Goal: Task Accomplishment & Management: Complete application form

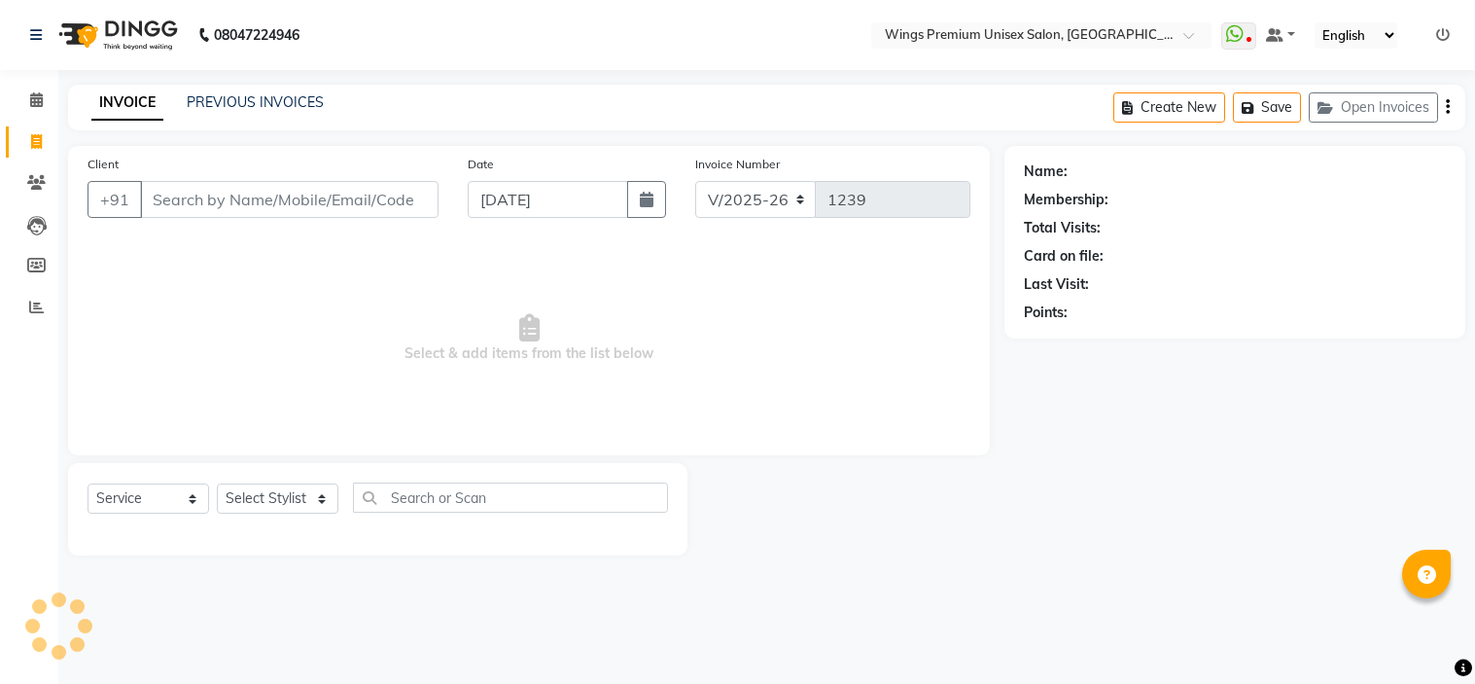
select select "674"
select select "service"
click at [201, 181] on input "Client" at bounding box center [289, 199] width 299 height 37
click at [200, 190] on input "Client" at bounding box center [289, 199] width 299 height 37
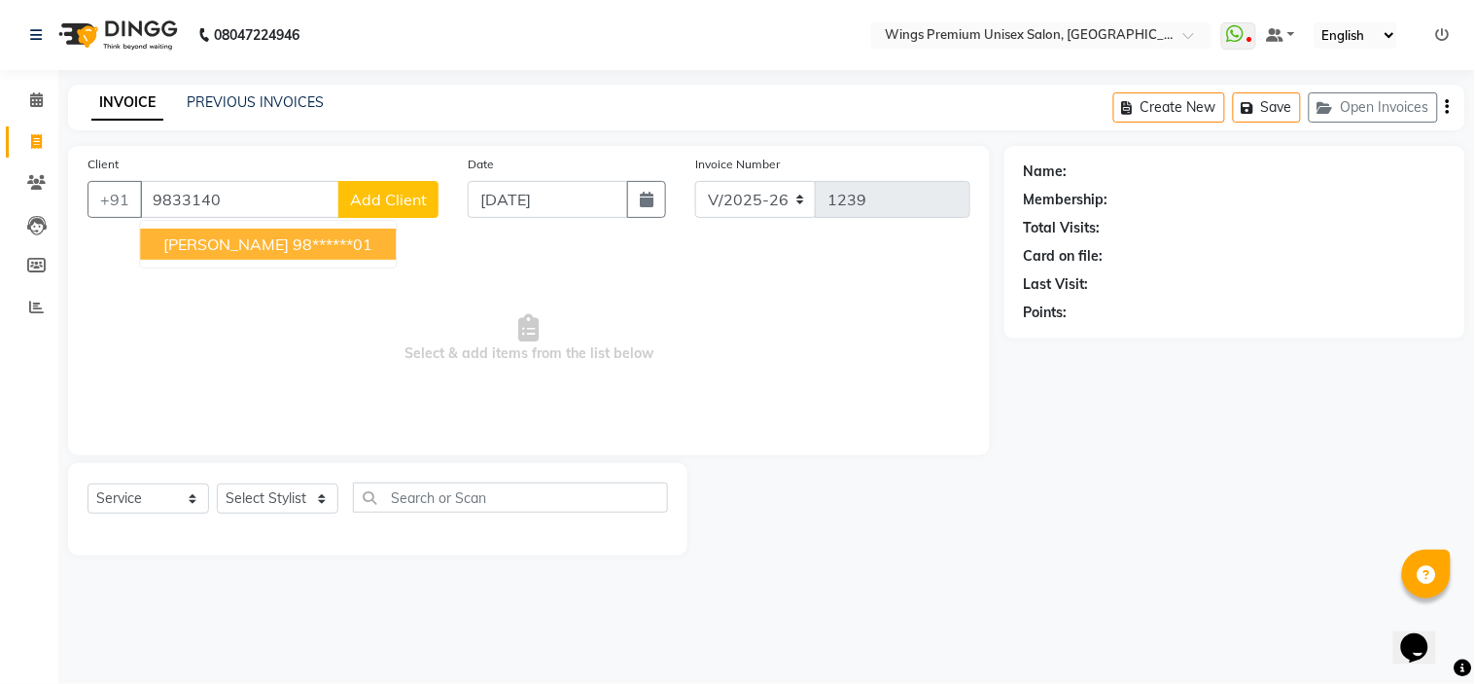
click at [293, 245] on ngb-highlight "98******01" at bounding box center [333, 243] width 80 height 19
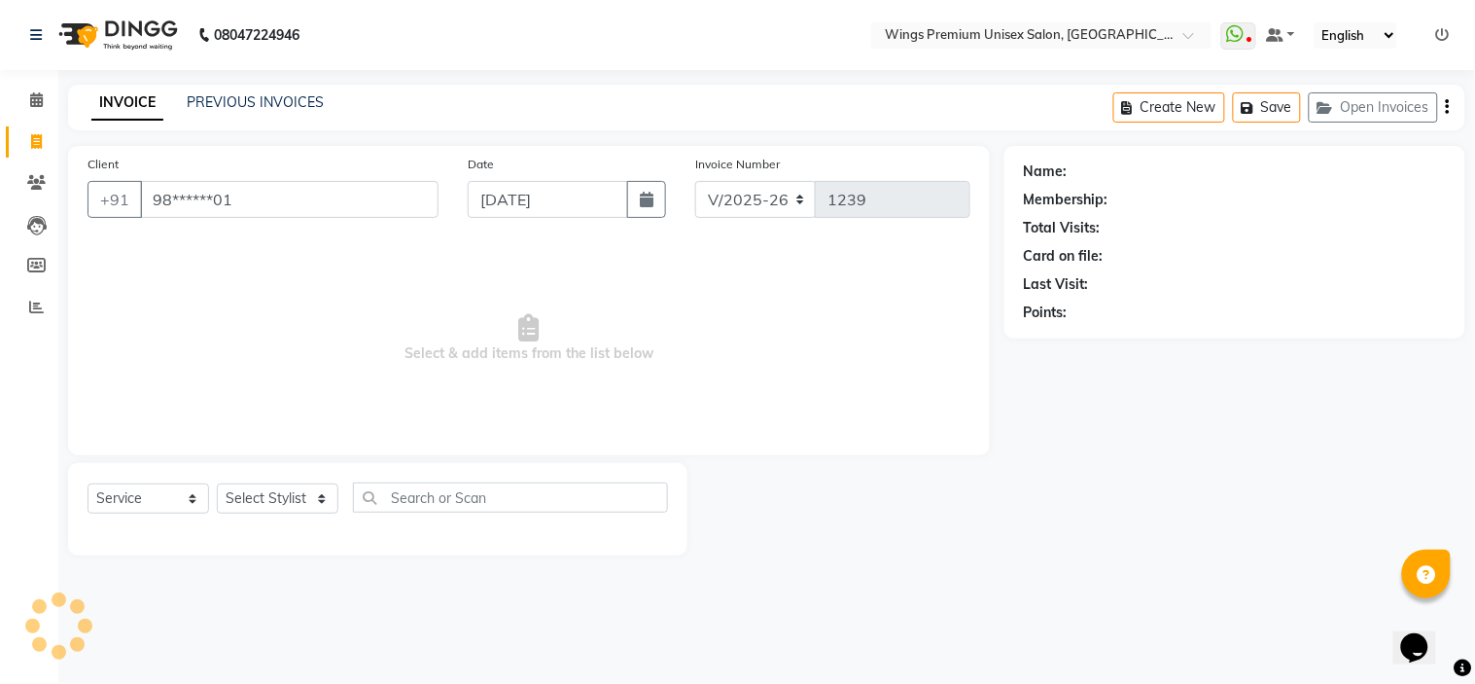
type input "98******01"
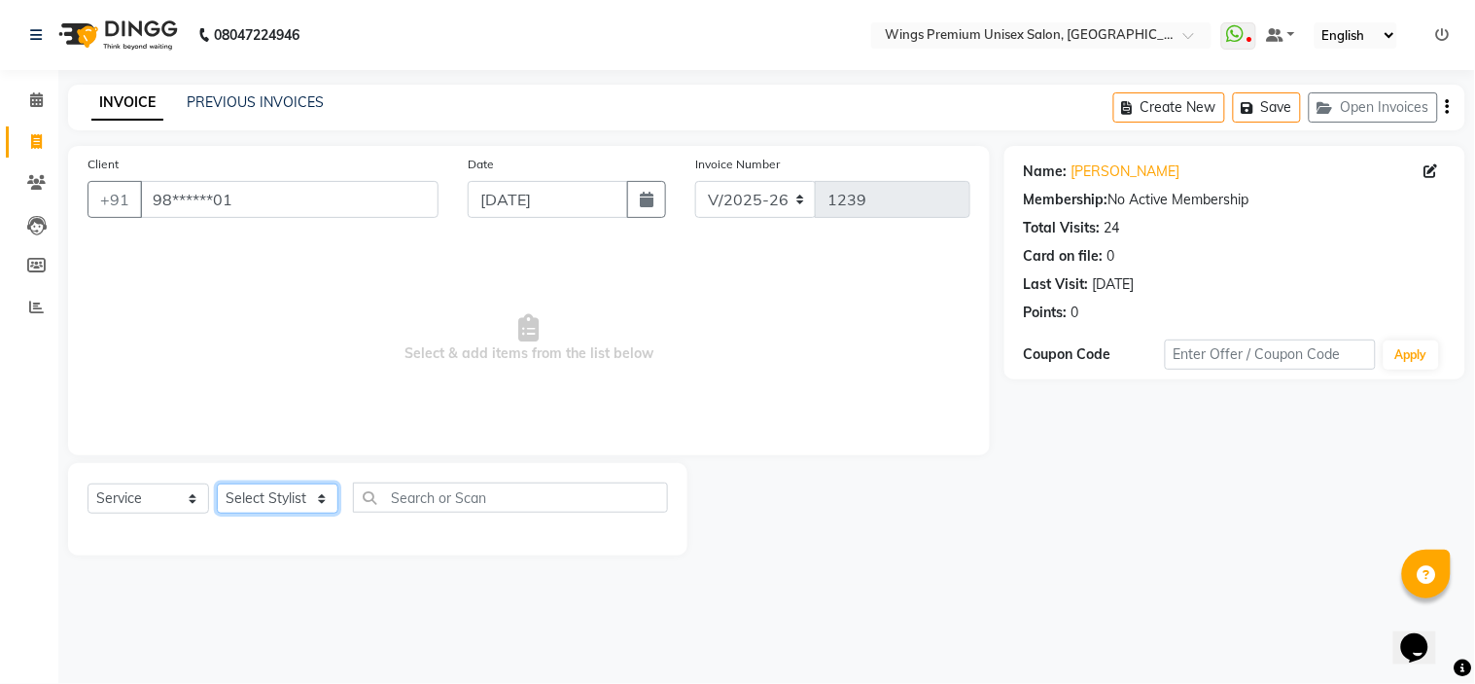
click at [319, 508] on select "Select Stylist [PERSON_NAME] [PERSON_NAME] Front Desk [PERSON_NAME] Shruti Pand…" at bounding box center [278, 498] width 122 height 30
select select "72458"
click at [217, 484] on select "Select Stylist [PERSON_NAME] [PERSON_NAME] Front Desk [PERSON_NAME] Shruti Pand…" at bounding box center [278, 498] width 122 height 30
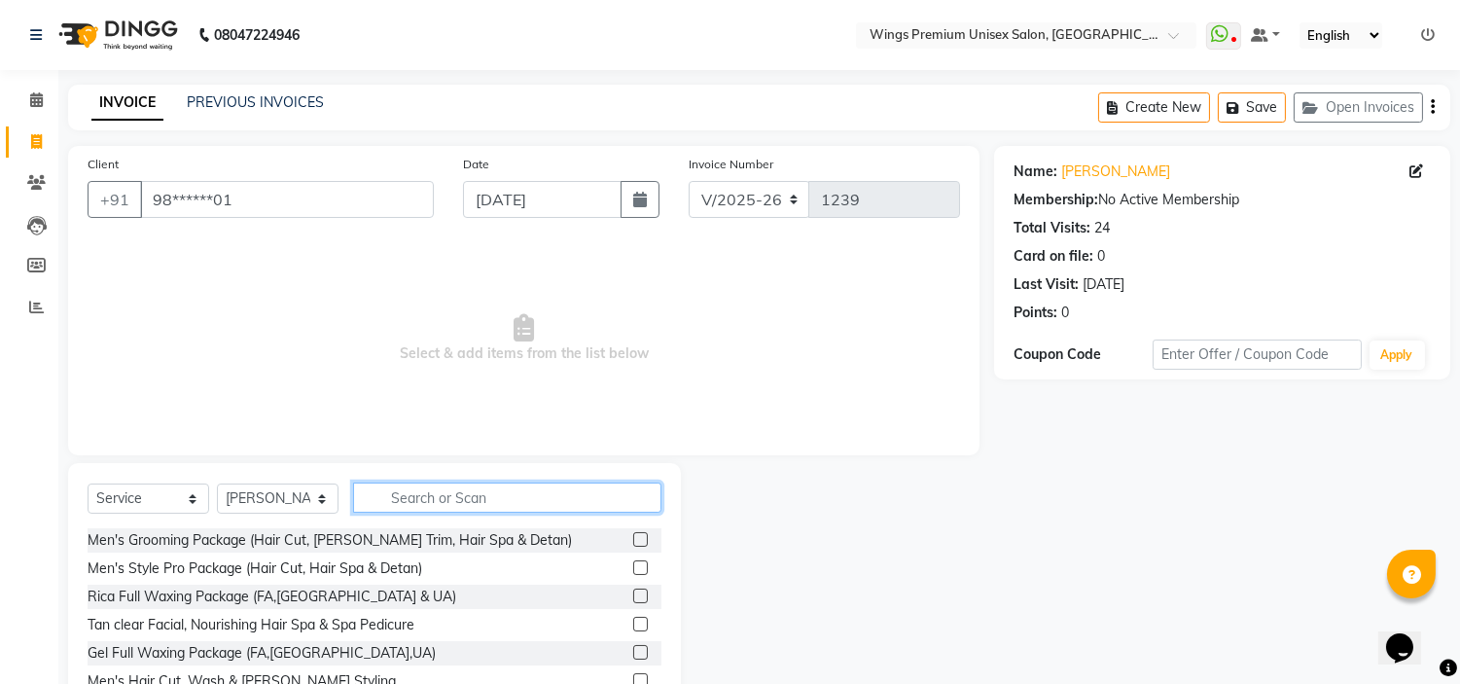
click at [439, 496] on input "text" at bounding box center [507, 497] width 308 height 30
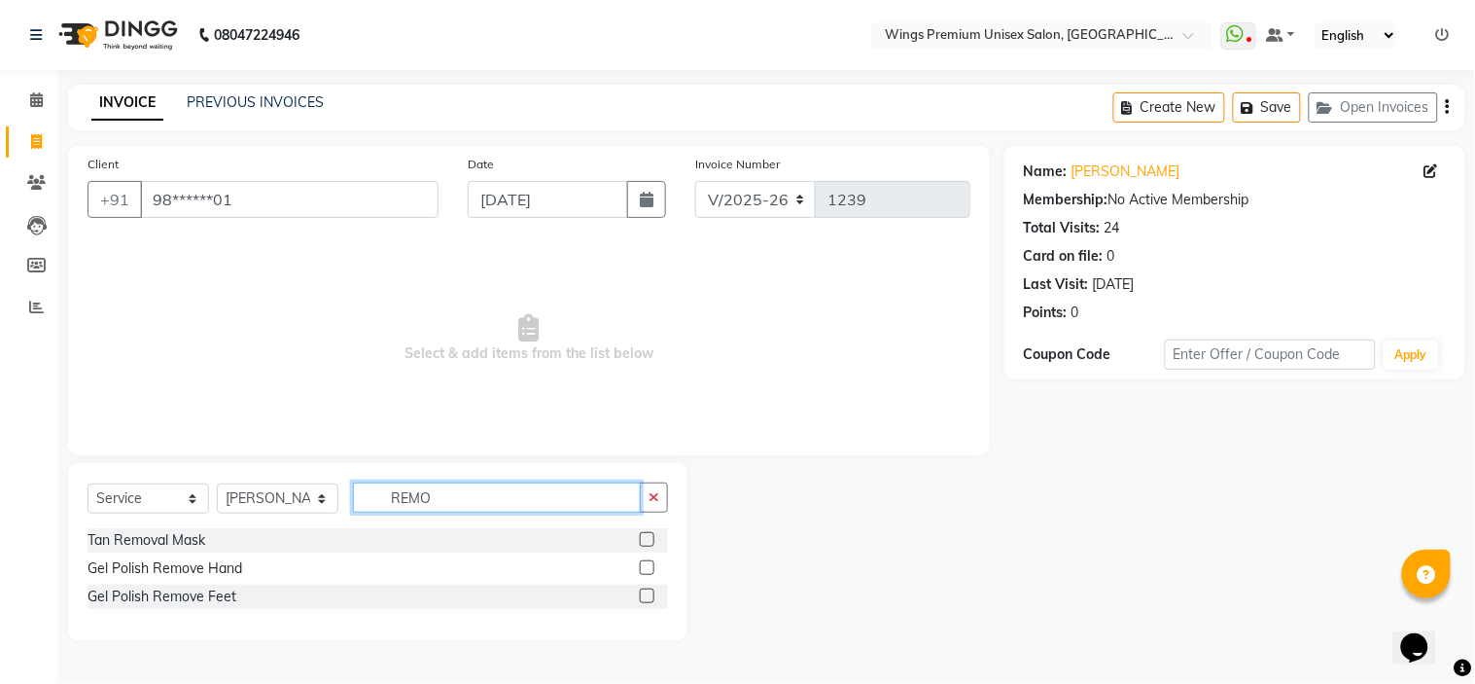
type input "REMO"
click at [654, 562] on div at bounding box center [654, 568] width 28 height 24
click at [653, 565] on label at bounding box center [647, 567] width 15 height 15
click at [652, 565] on input "checkbox" at bounding box center [646, 568] width 13 height 13
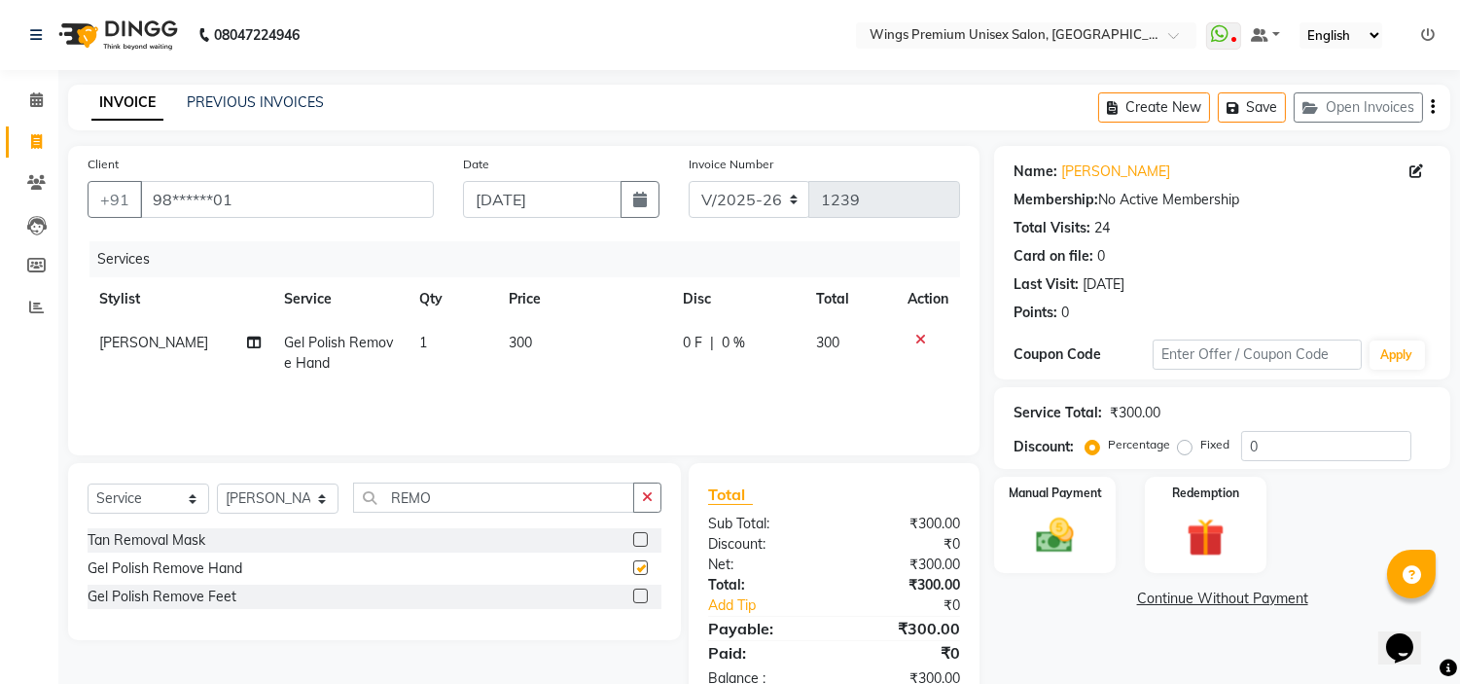
checkbox input "false"
click at [1032, 565] on div "Manual Payment" at bounding box center [1055, 524] width 126 height 99
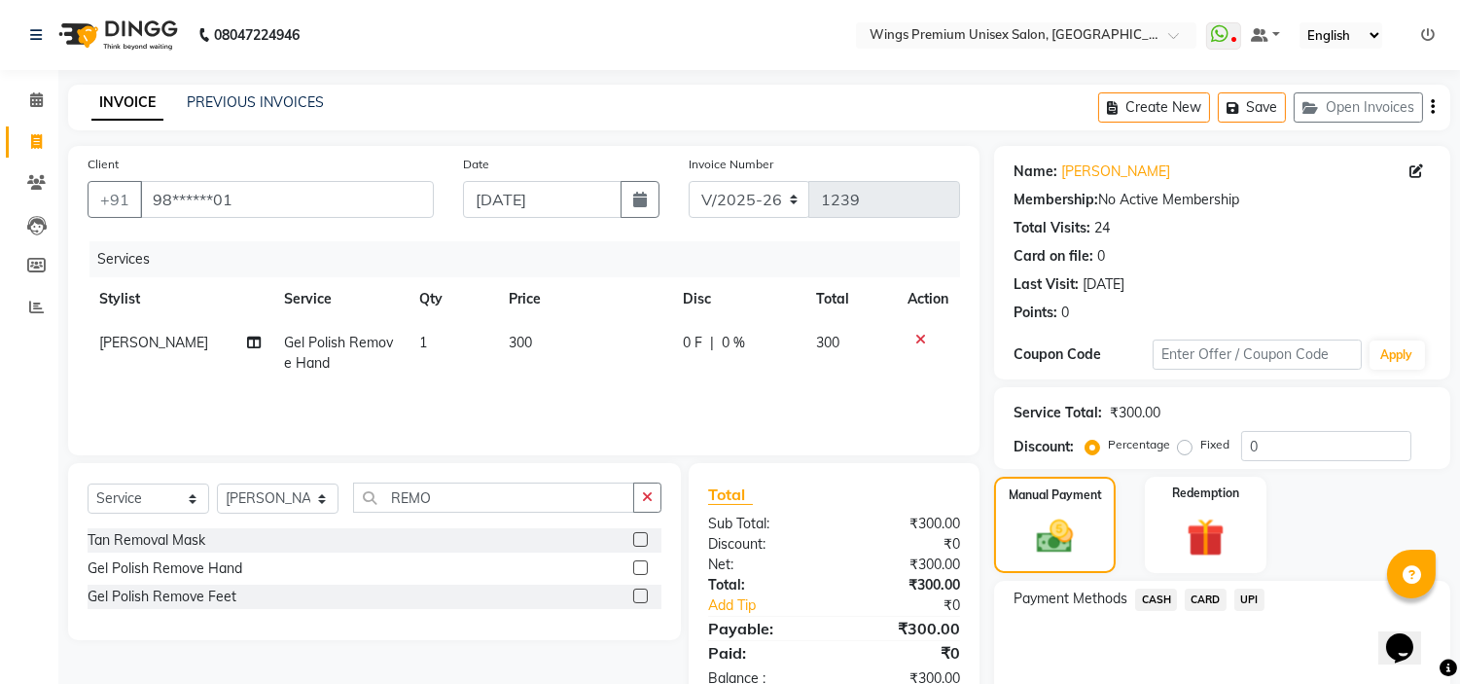
click at [1250, 596] on span "UPI" at bounding box center [1249, 599] width 30 height 22
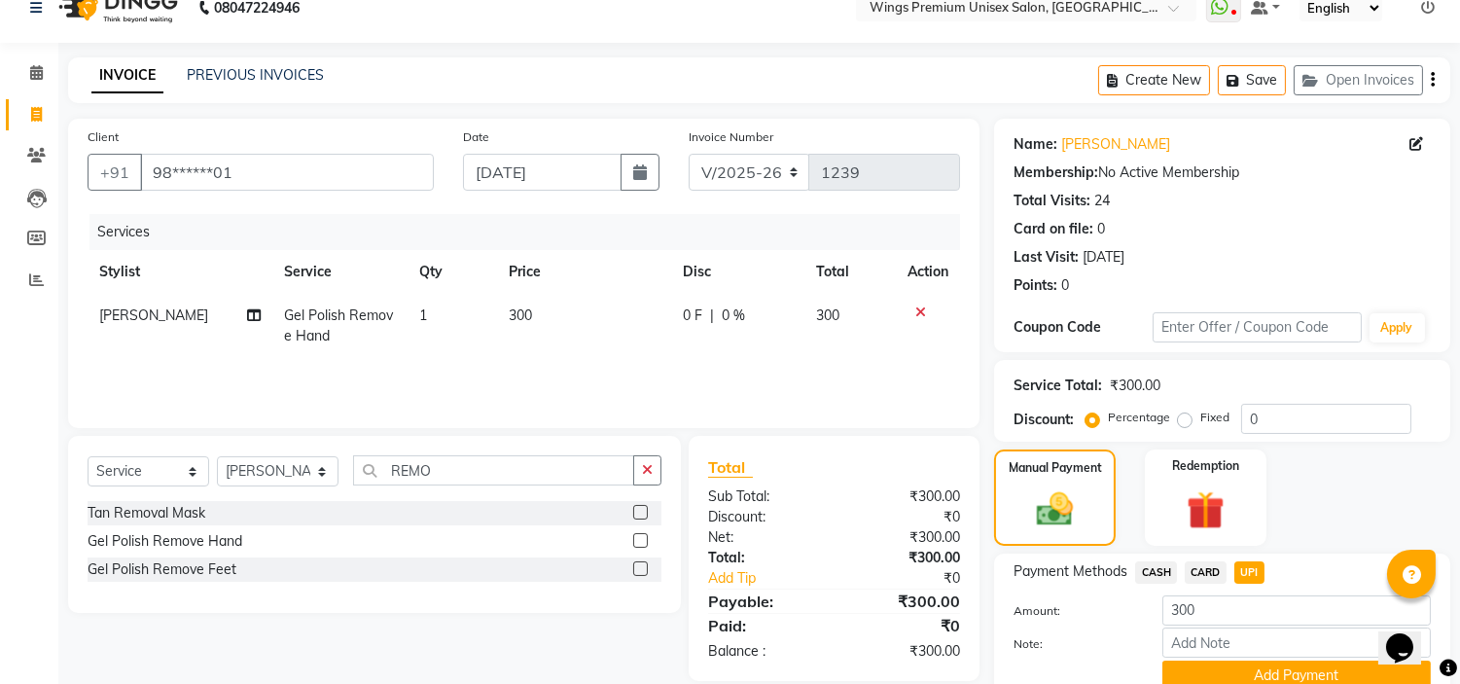
scroll to position [110, 0]
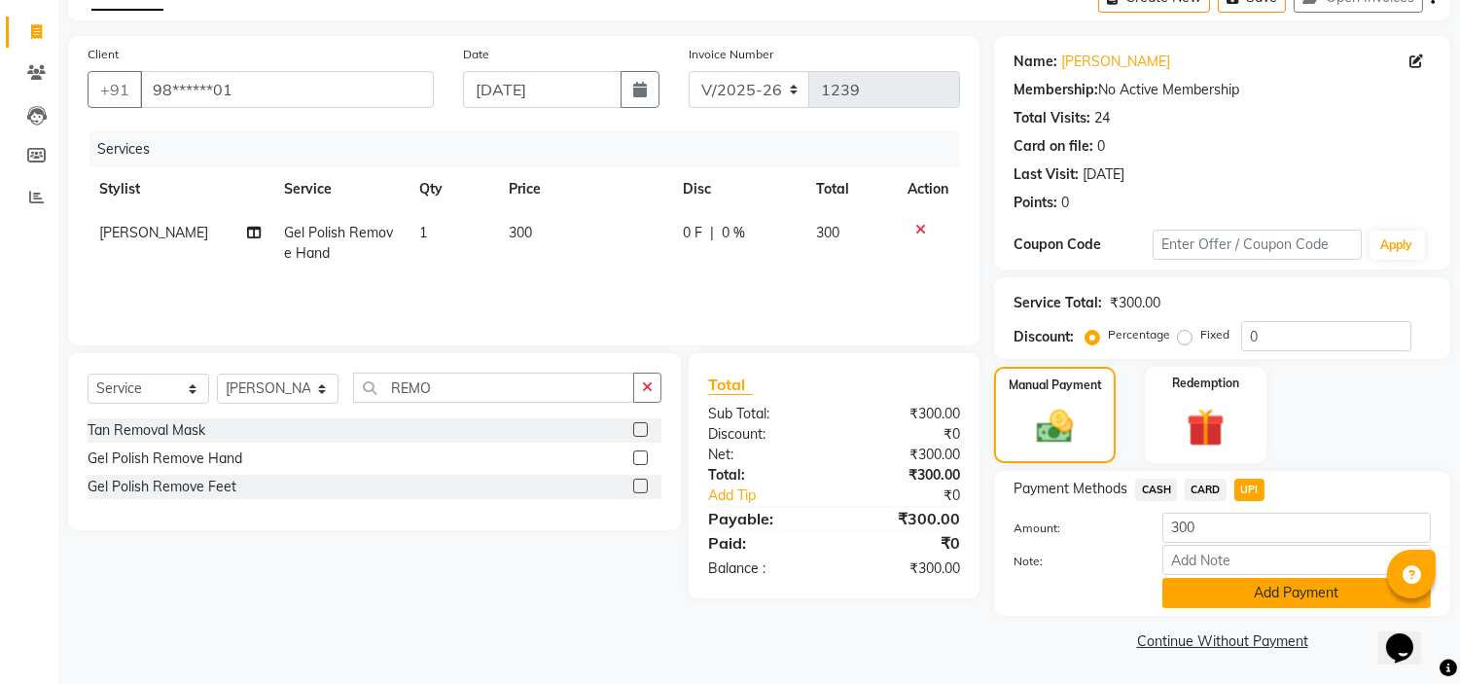
click at [1329, 585] on button "Add Payment" at bounding box center [1296, 593] width 268 height 30
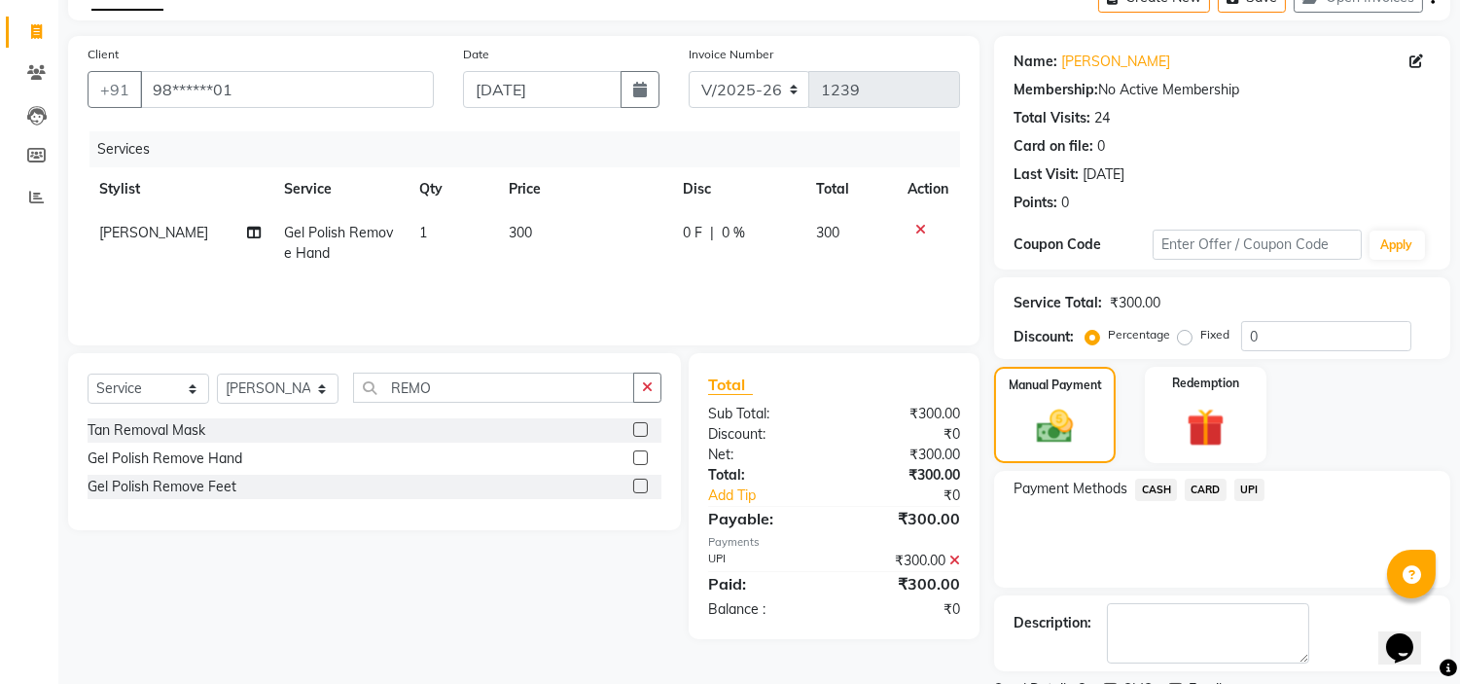
scroll to position [191, 0]
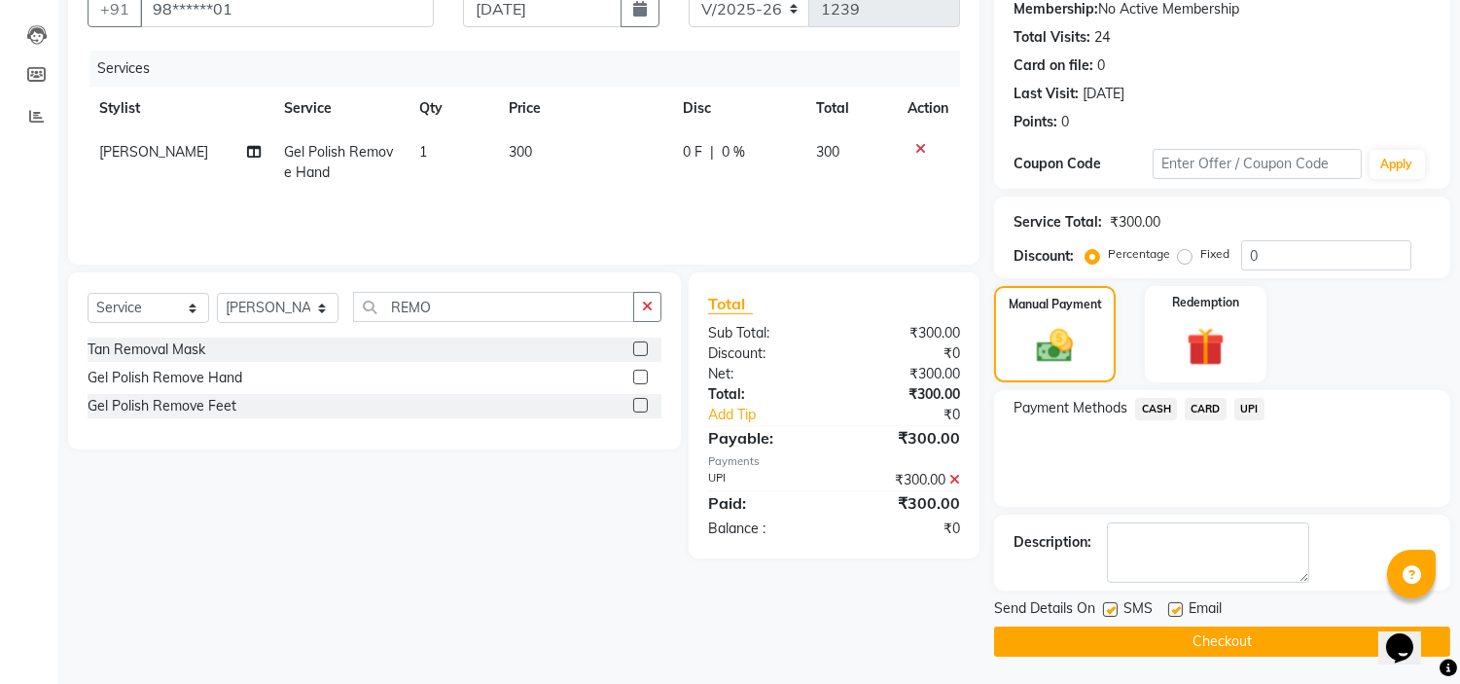
click at [1250, 637] on button "Checkout" at bounding box center [1222, 641] width 456 height 30
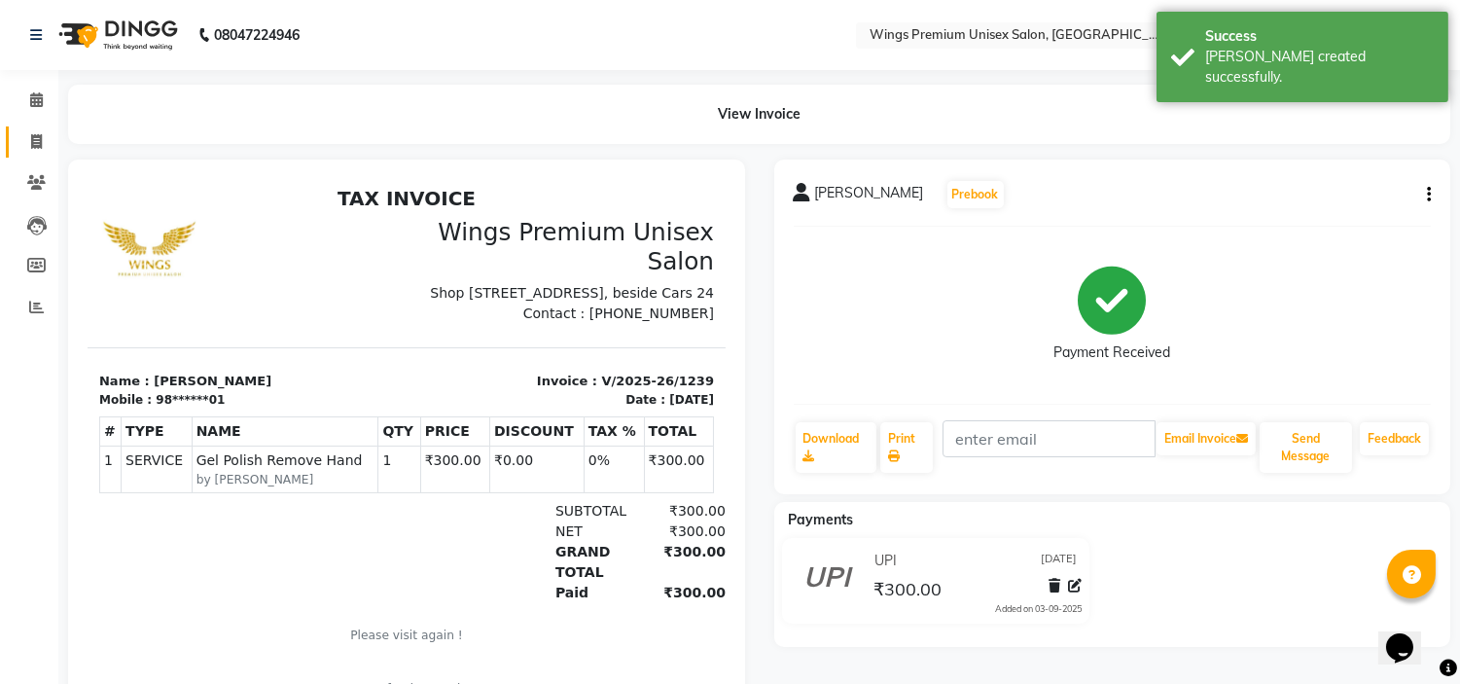
click at [16, 134] on link "Invoice" at bounding box center [29, 142] width 47 height 32
select select "service"
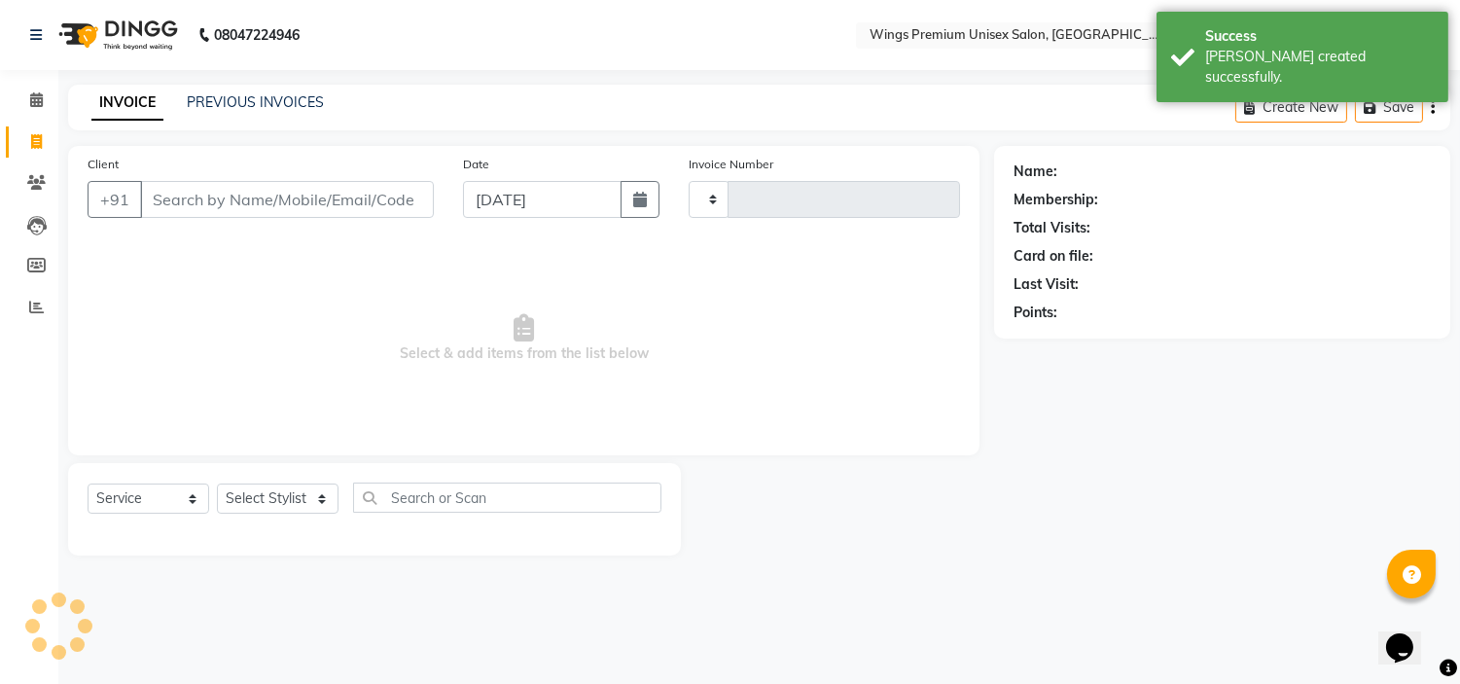
type input "1240"
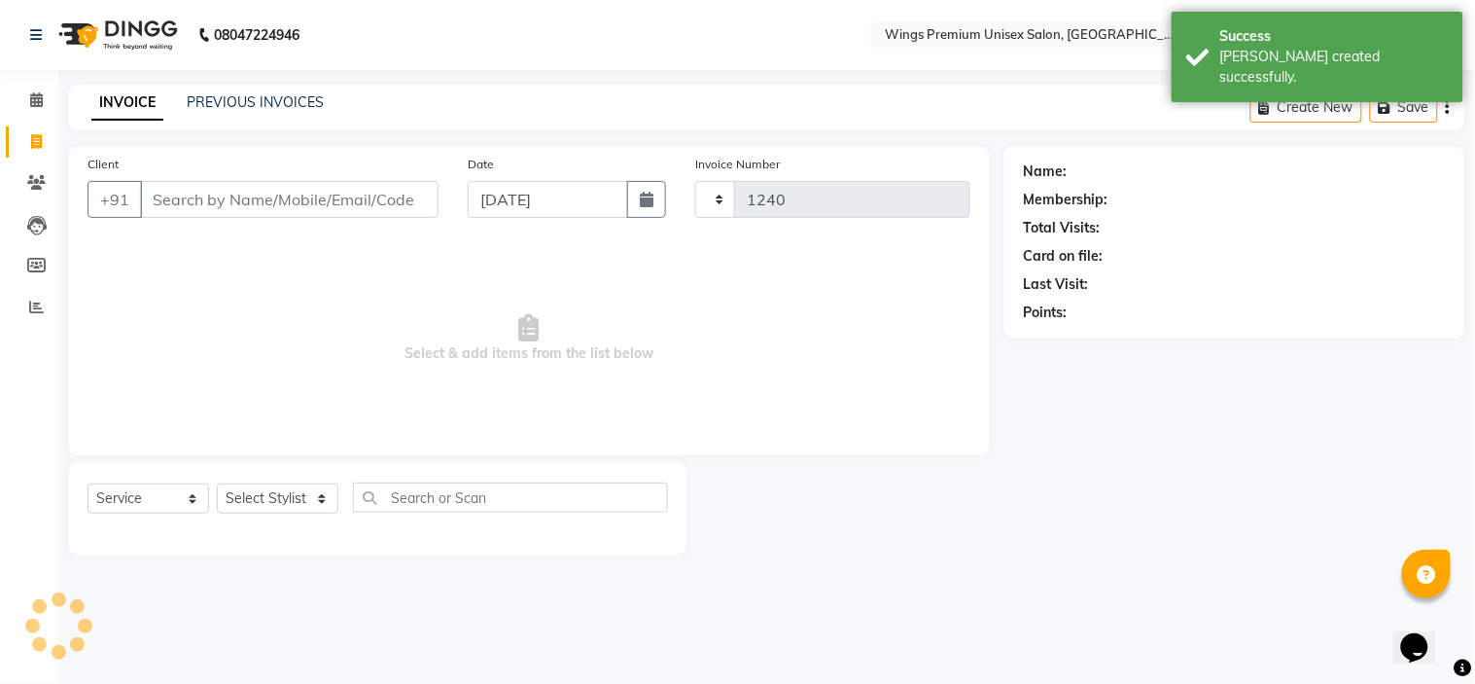
select select "674"
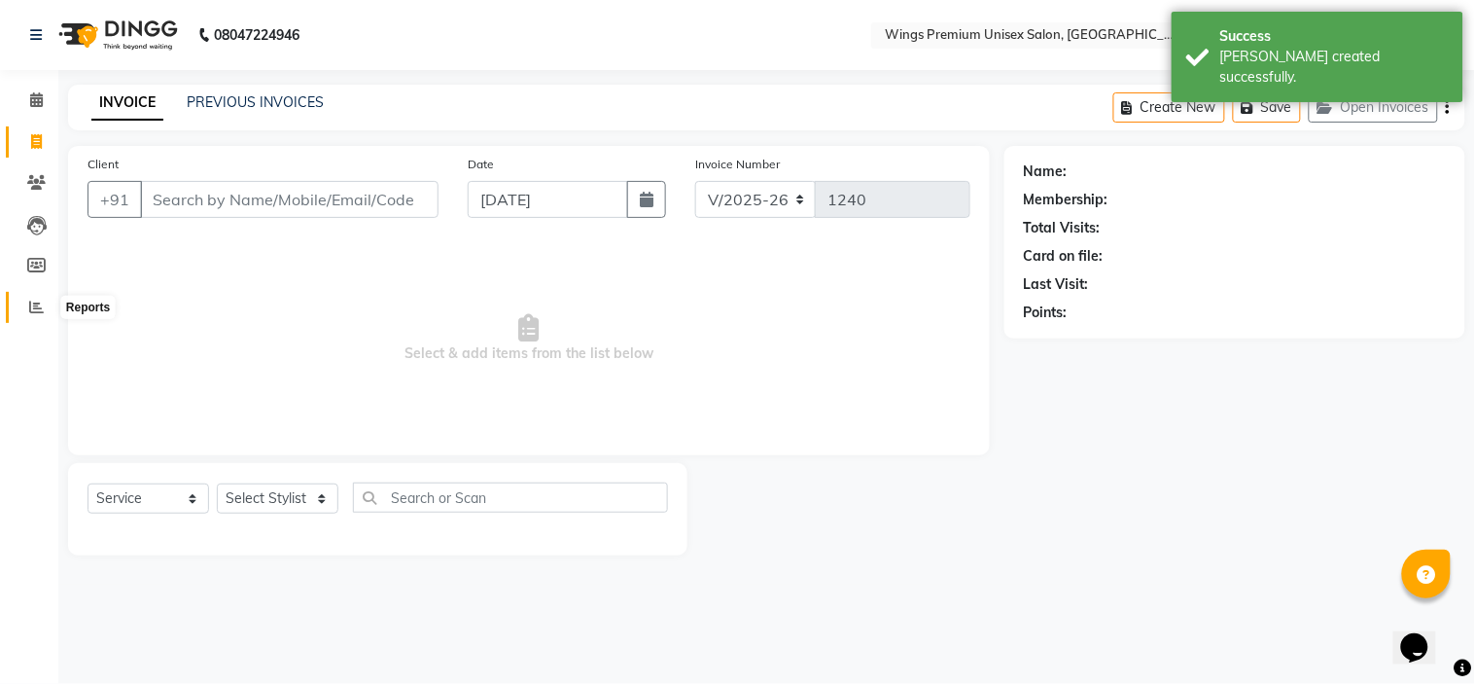
click at [30, 312] on icon at bounding box center [36, 306] width 15 height 15
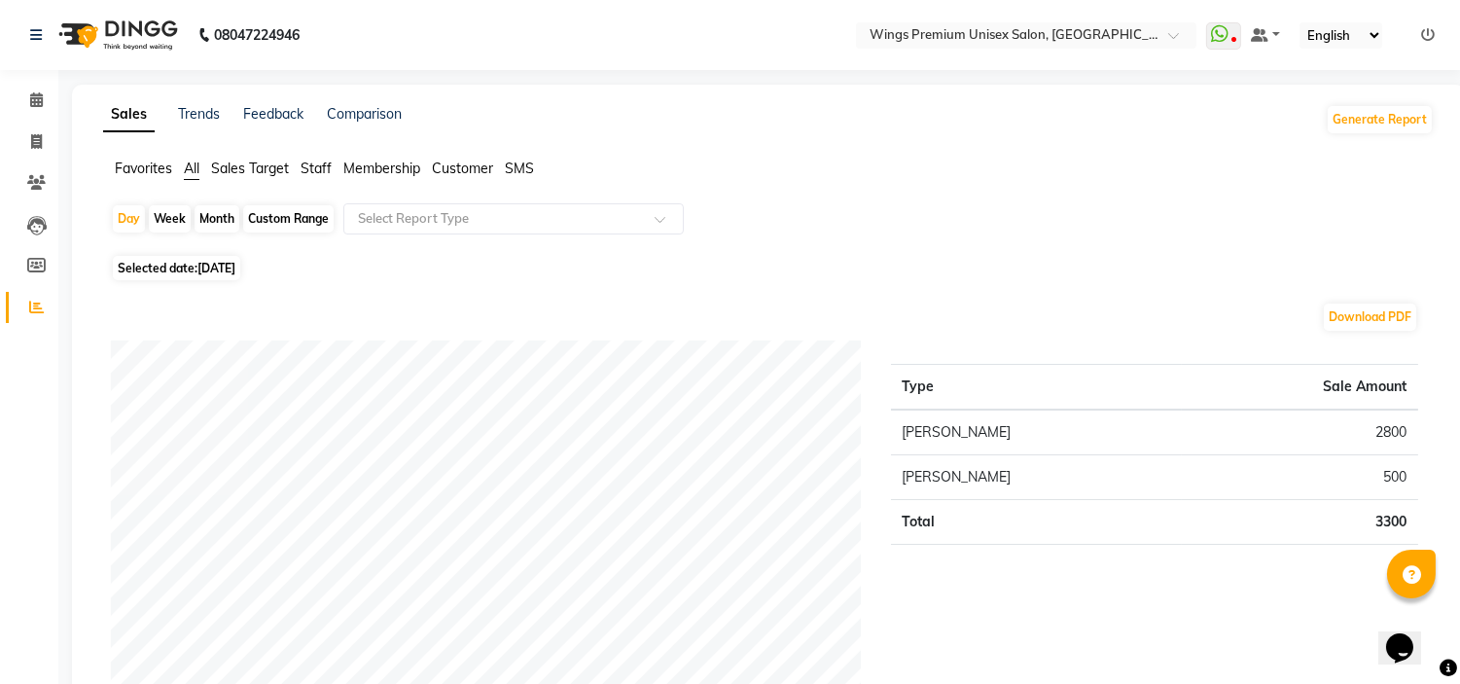
click at [202, 228] on div "Month" at bounding box center [216, 218] width 45 height 27
select select "9"
select select "2025"
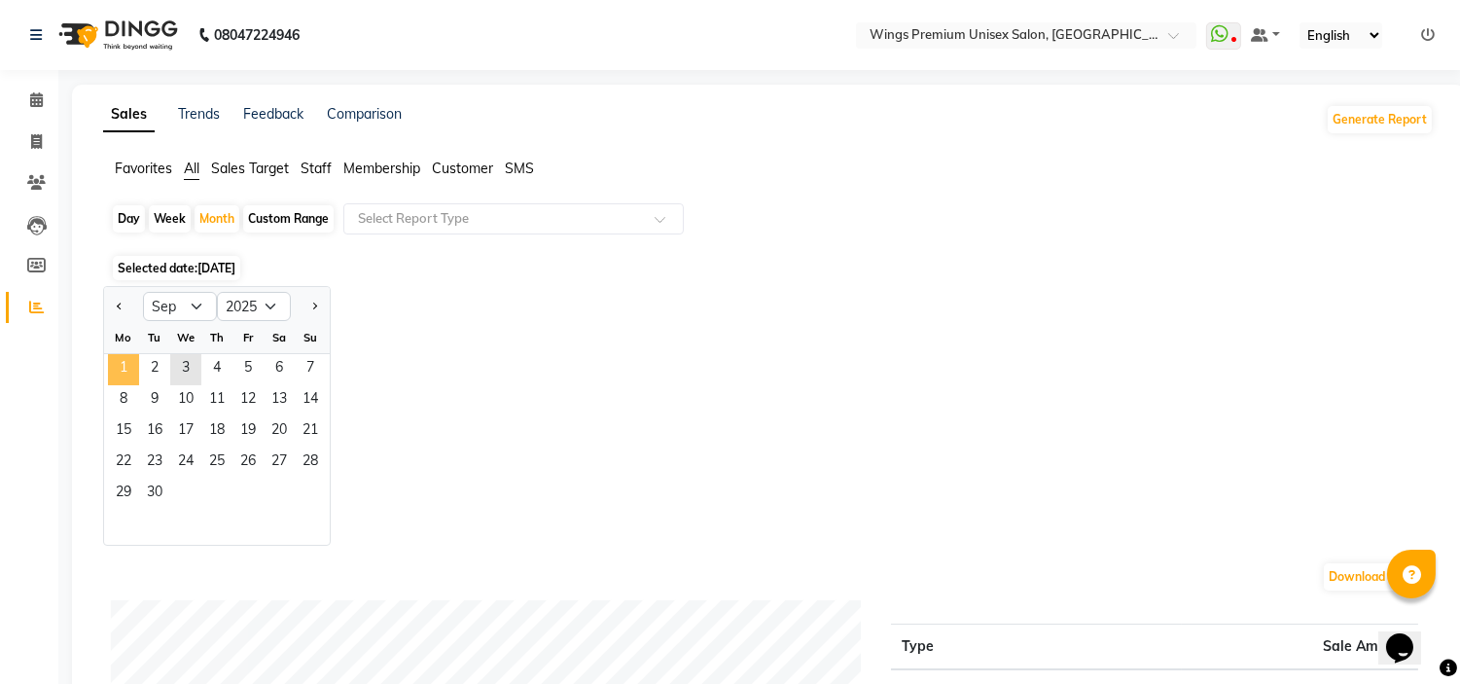
click at [120, 363] on span "1" at bounding box center [123, 369] width 31 height 31
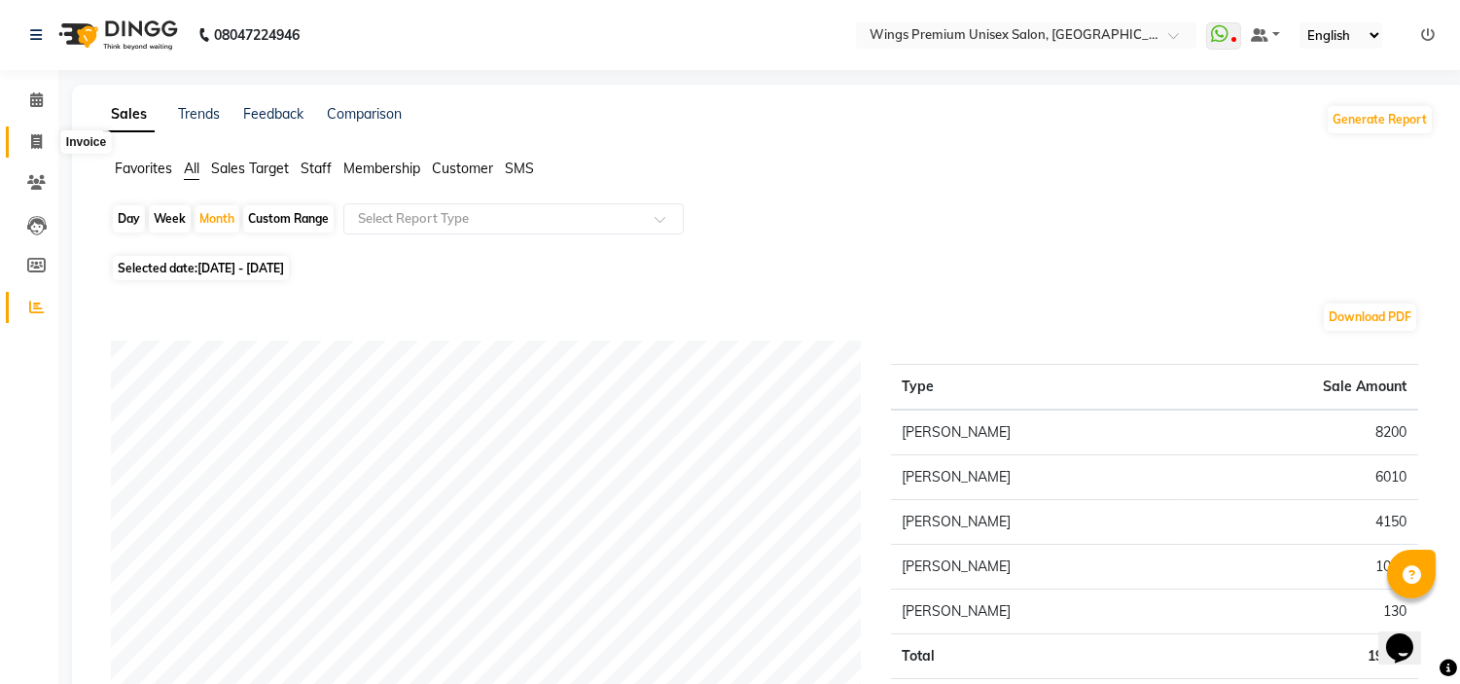
click at [39, 137] on icon at bounding box center [36, 141] width 11 height 15
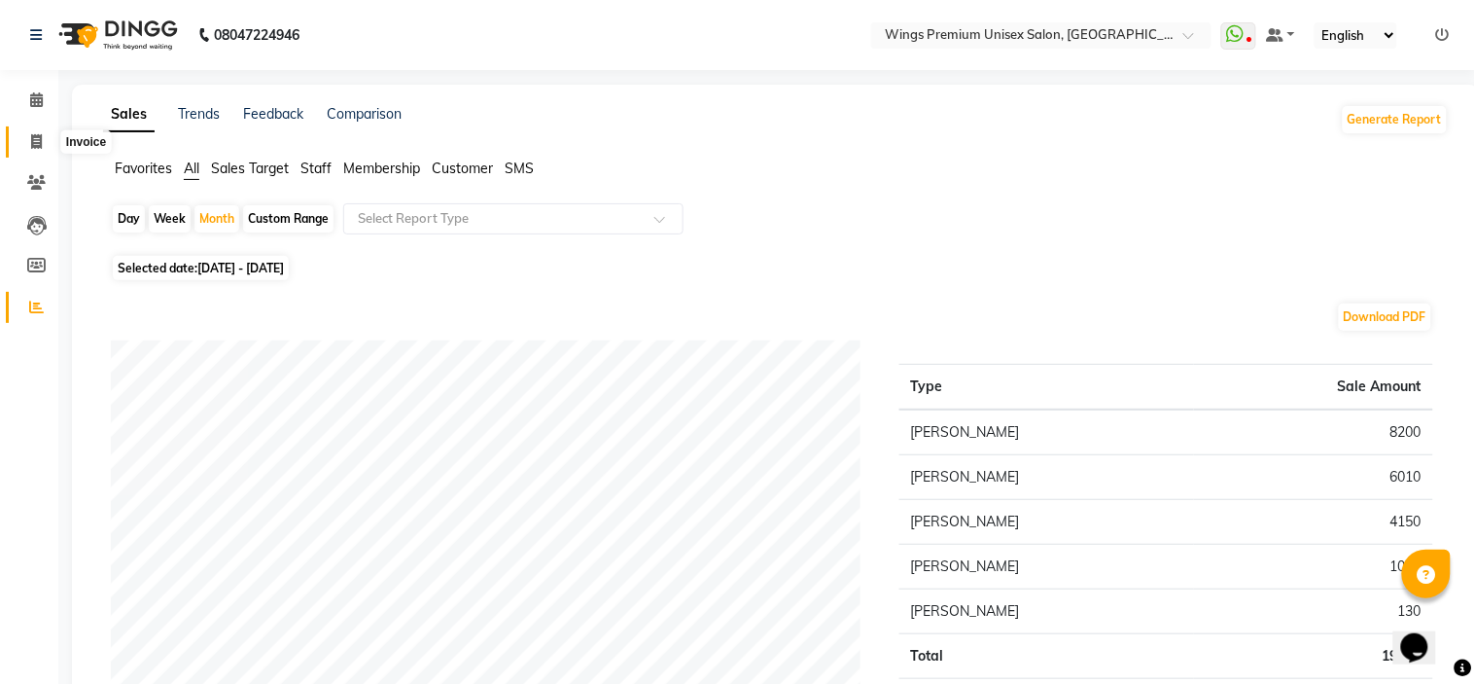
select select "service"
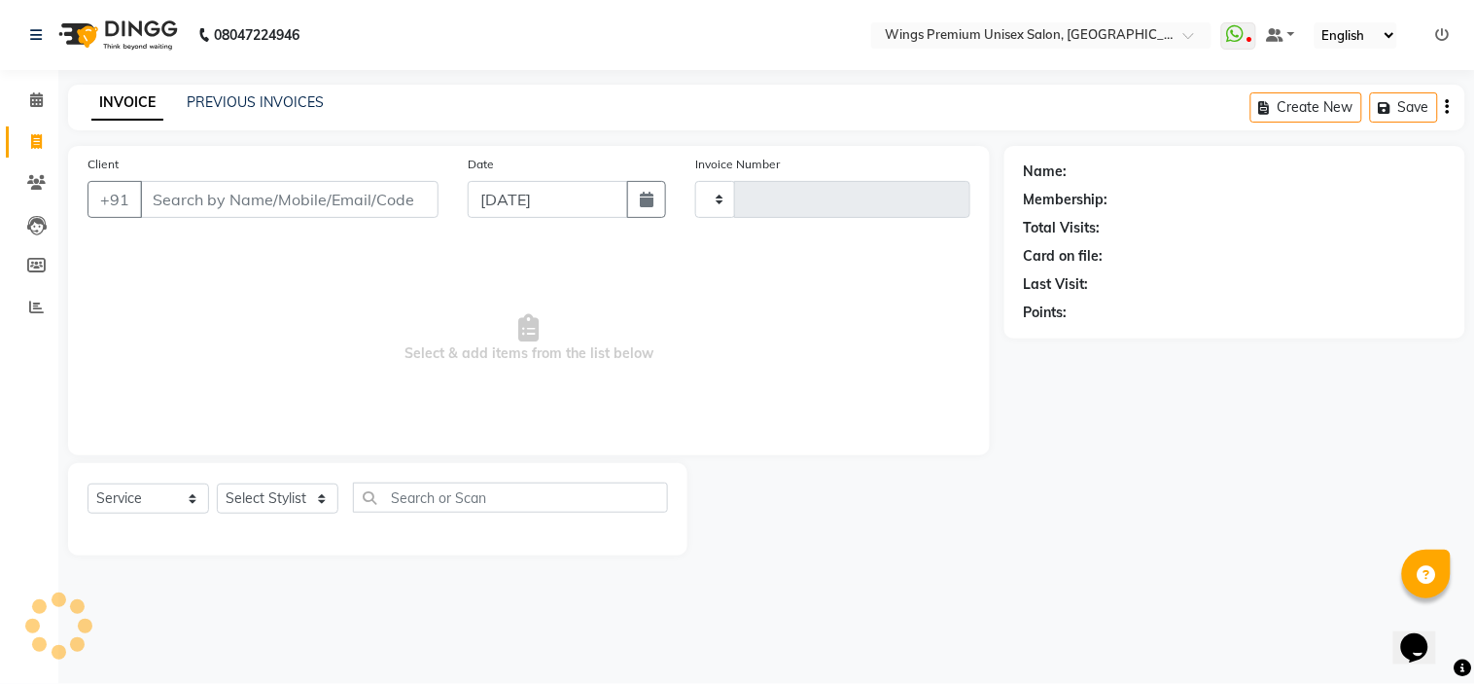
click at [168, 202] on input "Client" at bounding box center [289, 199] width 299 height 37
select select "674"
type input "1240"
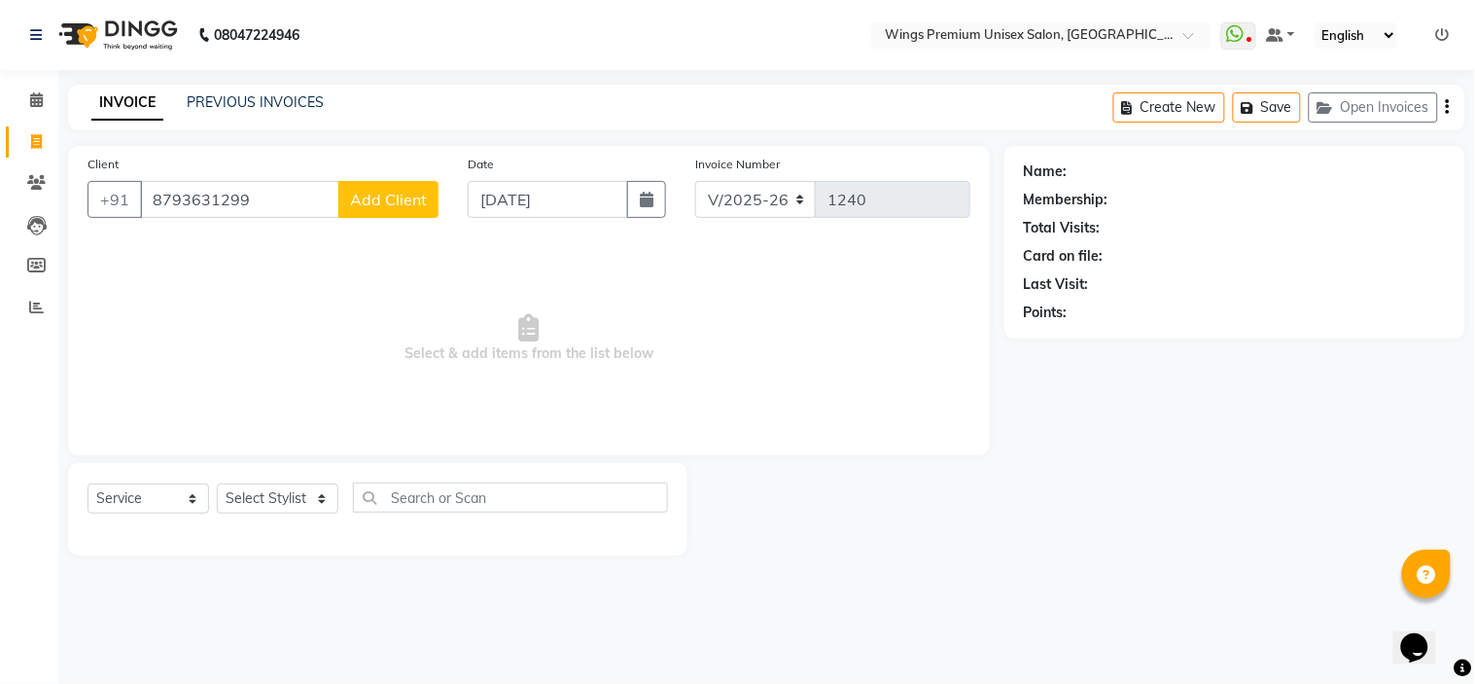
type input "8793631299"
click at [350, 187] on button "Add Client" at bounding box center [388, 199] width 100 height 37
select select "22"
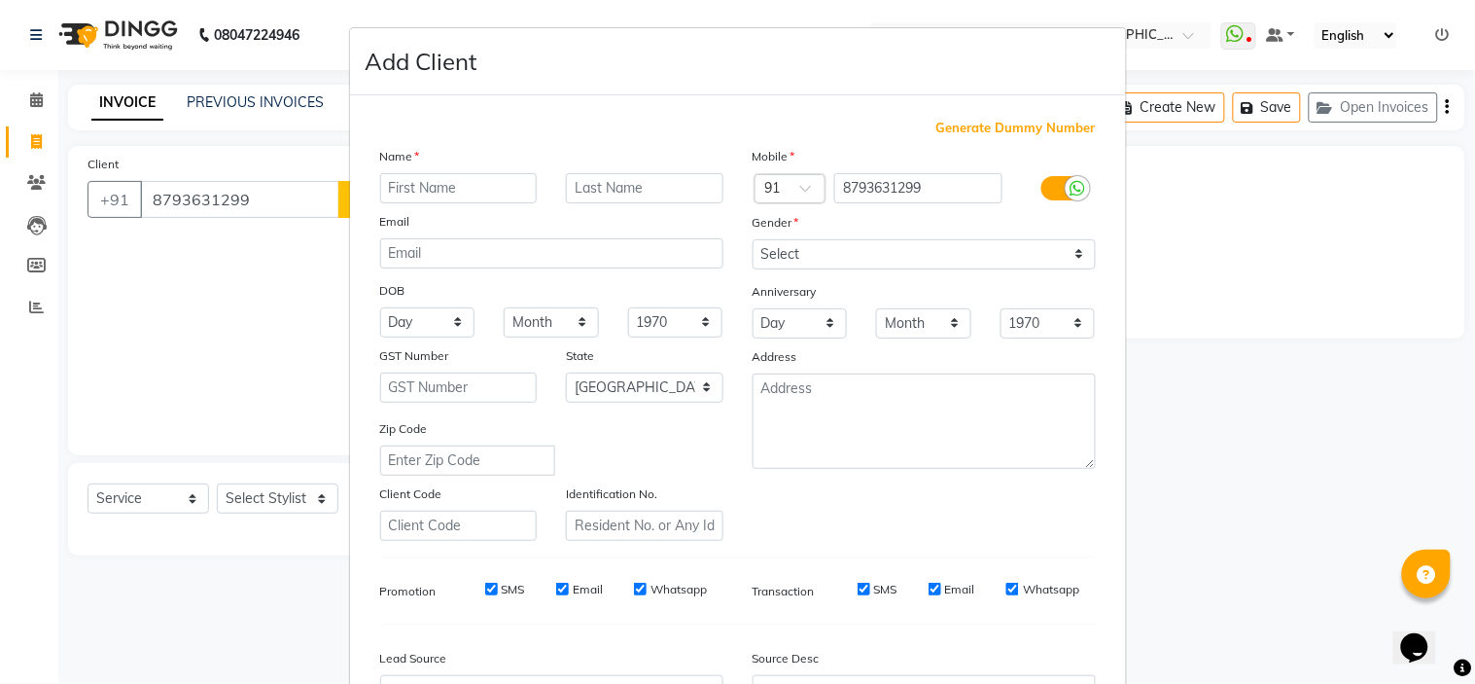
click at [396, 190] on input "text" at bounding box center [459, 188] width 158 height 30
type input "MANISHA"
click at [792, 261] on select "Select [DEMOGRAPHIC_DATA] [DEMOGRAPHIC_DATA] Other Prefer Not To Say" at bounding box center [924, 254] width 343 height 30
select select "[DEMOGRAPHIC_DATA]"
click at [753, 239] on select "Select [DEMOGRAPHIC_DATA] [DEMOGRAPHIC_DATA] Other Prefer Not To Say" at bounding box center [924, 254] width 343 height 30
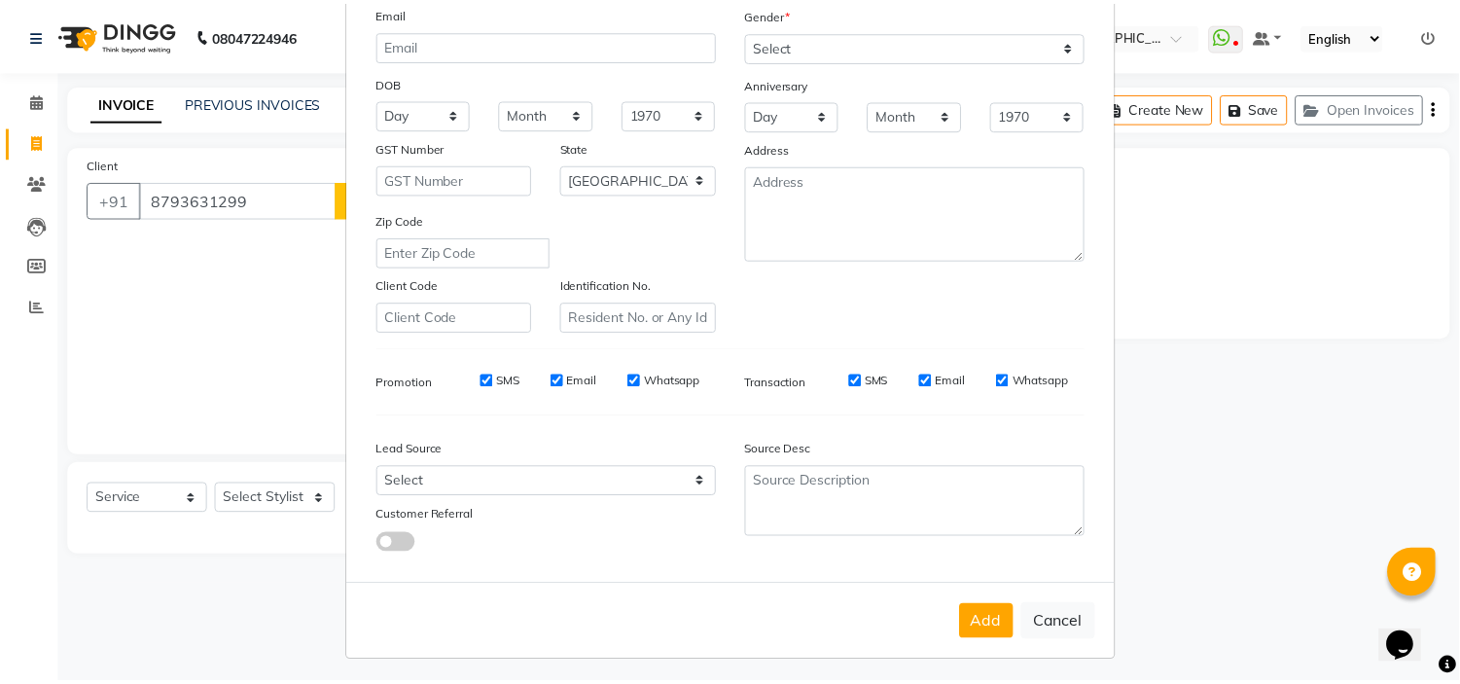
scroll to position [215, 0]
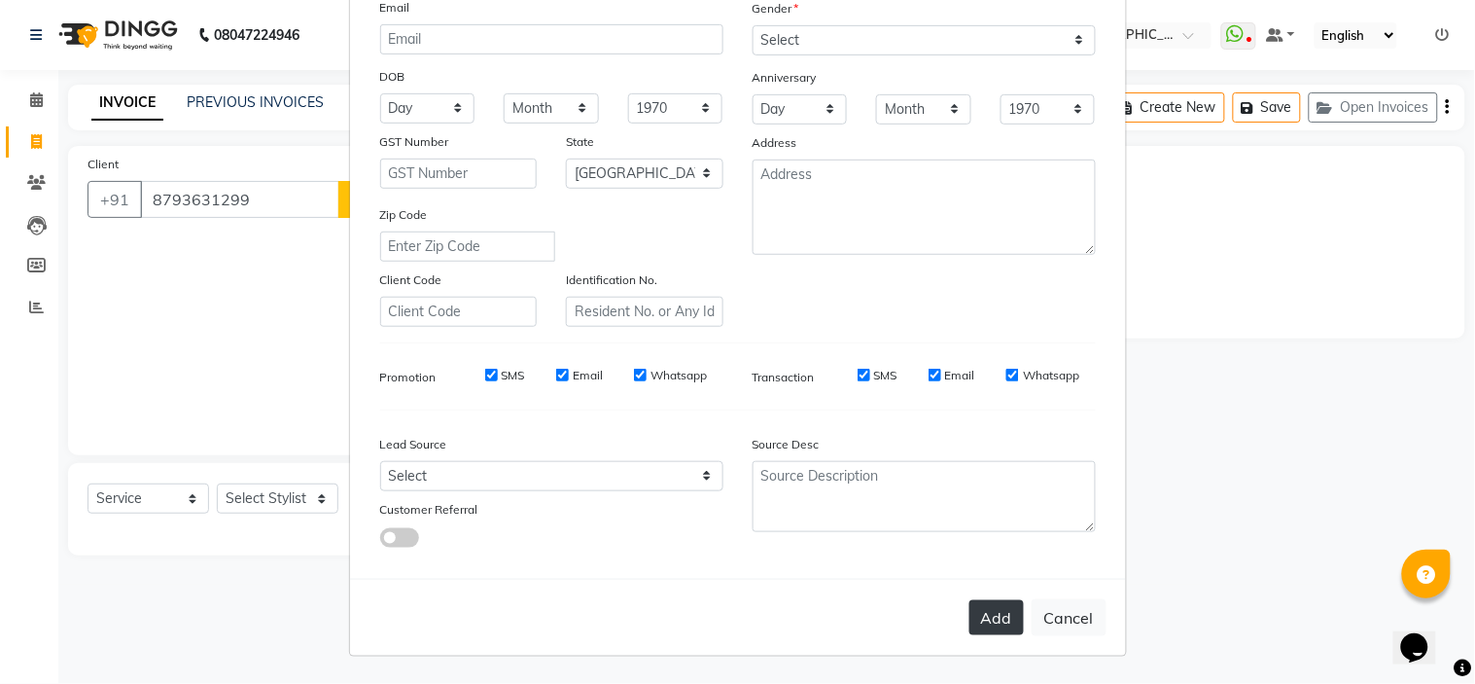
click at [985, 627] on button "Add" at bounding box center [996, 617] width 54 height 35
type input "87******99"
select select
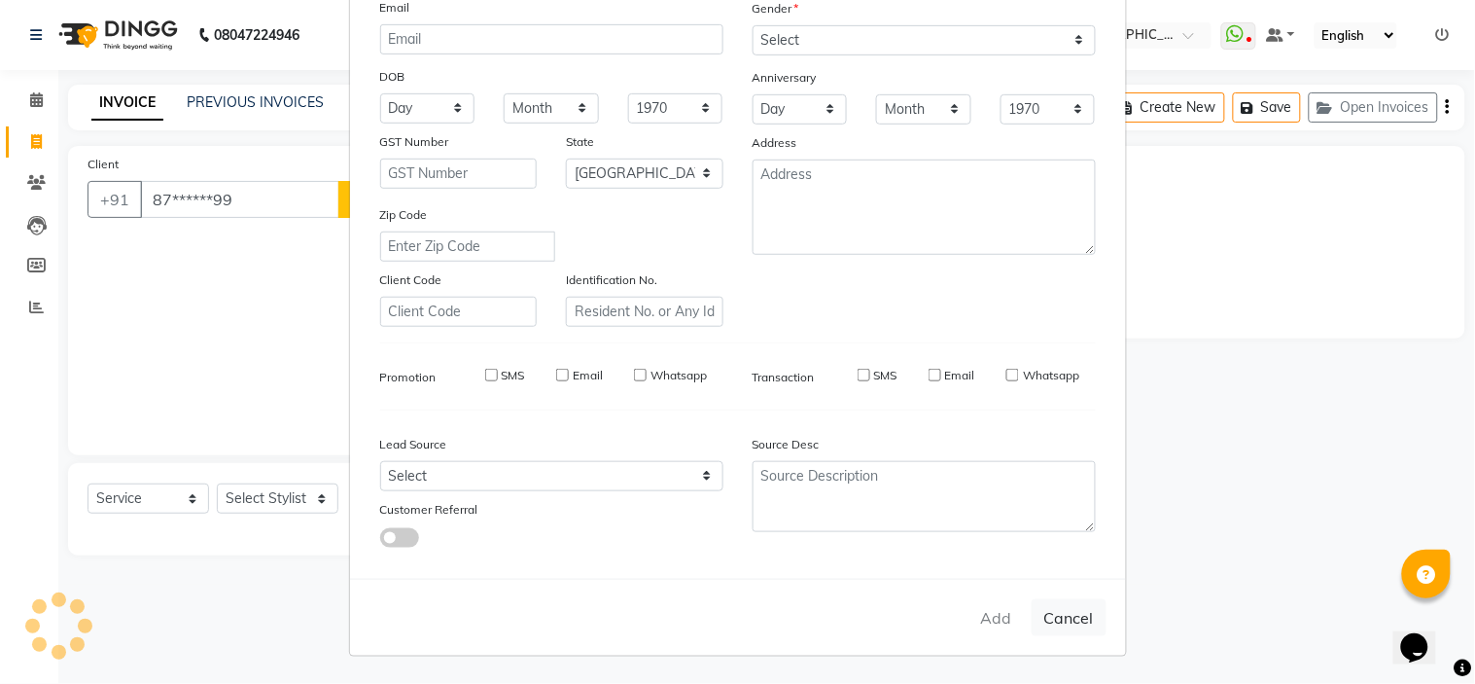
select select "null"
select select
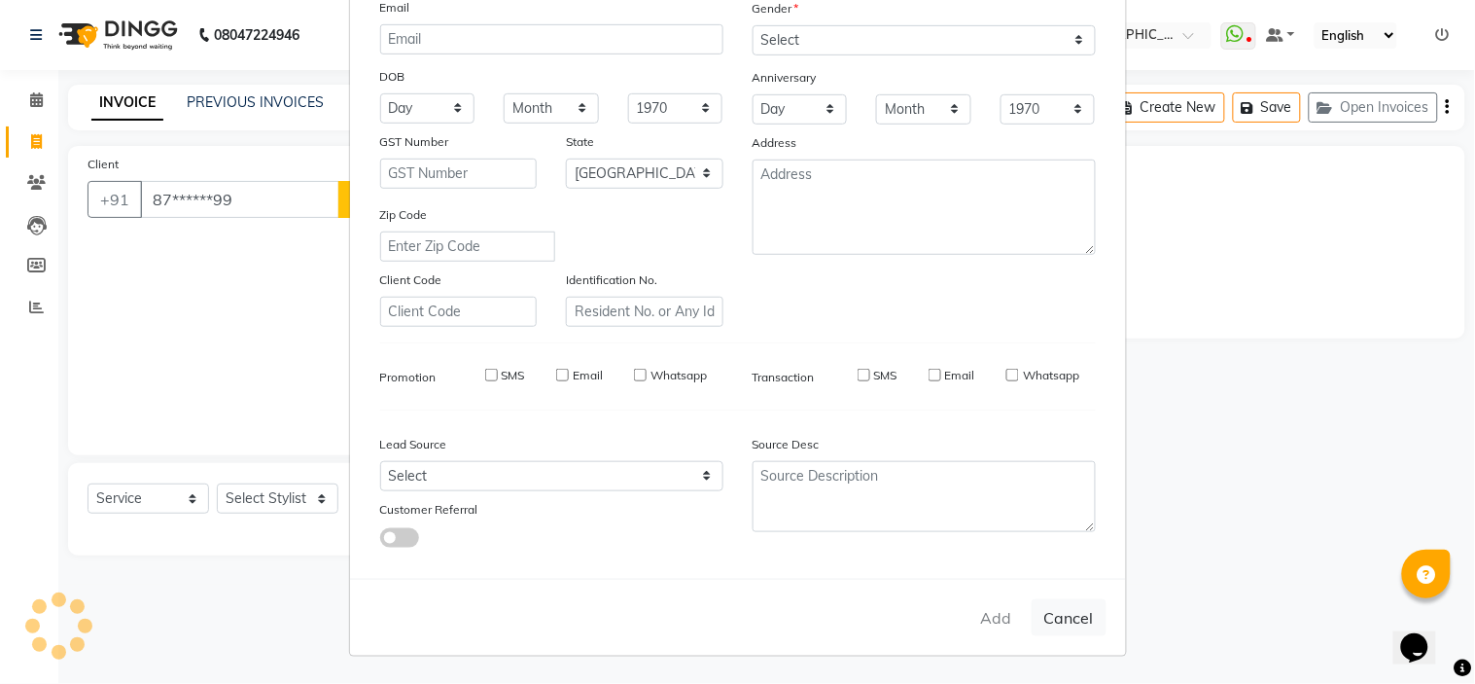
checkbox input "false"
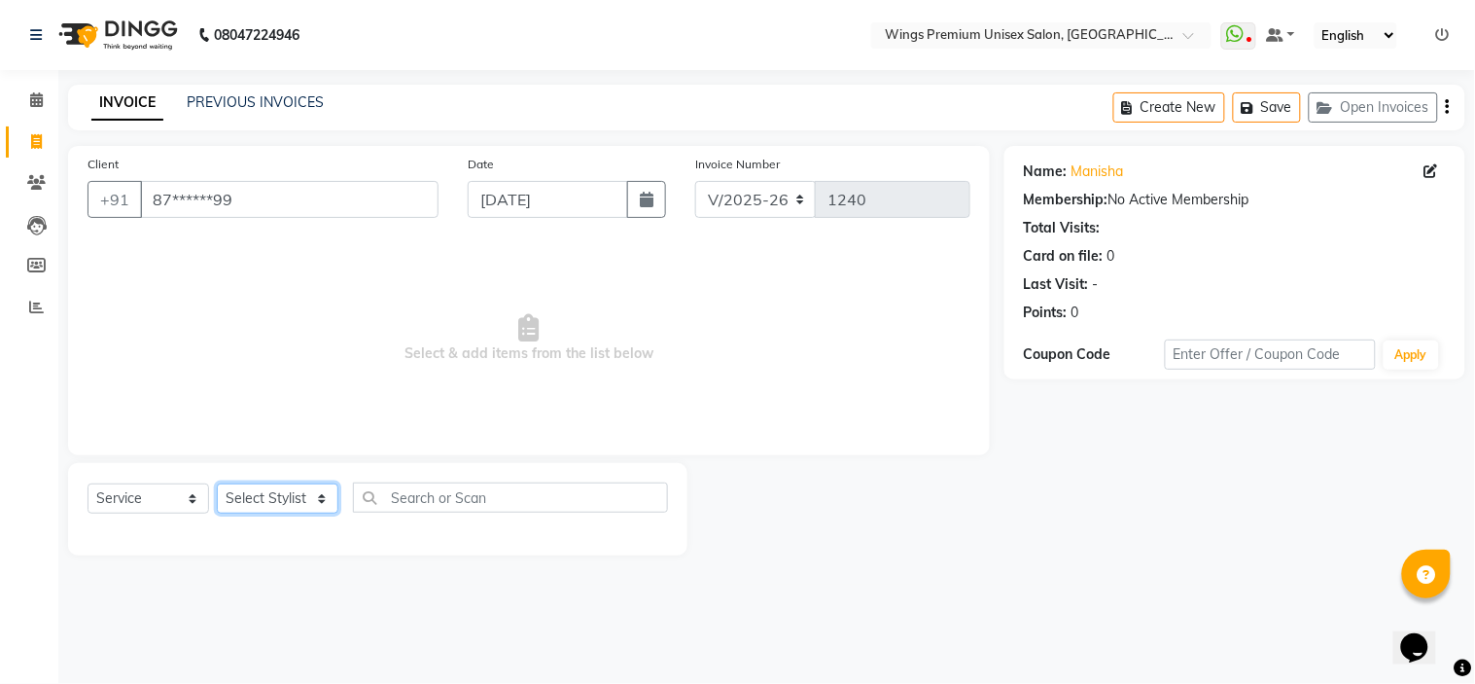
click at [239, 491] on select "Select Stylist [PERSON_NAME] [PERSON_NAME] Front Desk [PERSON_NAME] Shruti Pand…" at bounding box center [278, 498] width 122 height 30
select select "88889"
click at [217, 484] on select "Select Stylist [PERSON_NAME] [PERSON_NAME] Front Desk [PERSON_NAME] Shruti Pand…" at bounding box center [278, 498] width 122 height 30
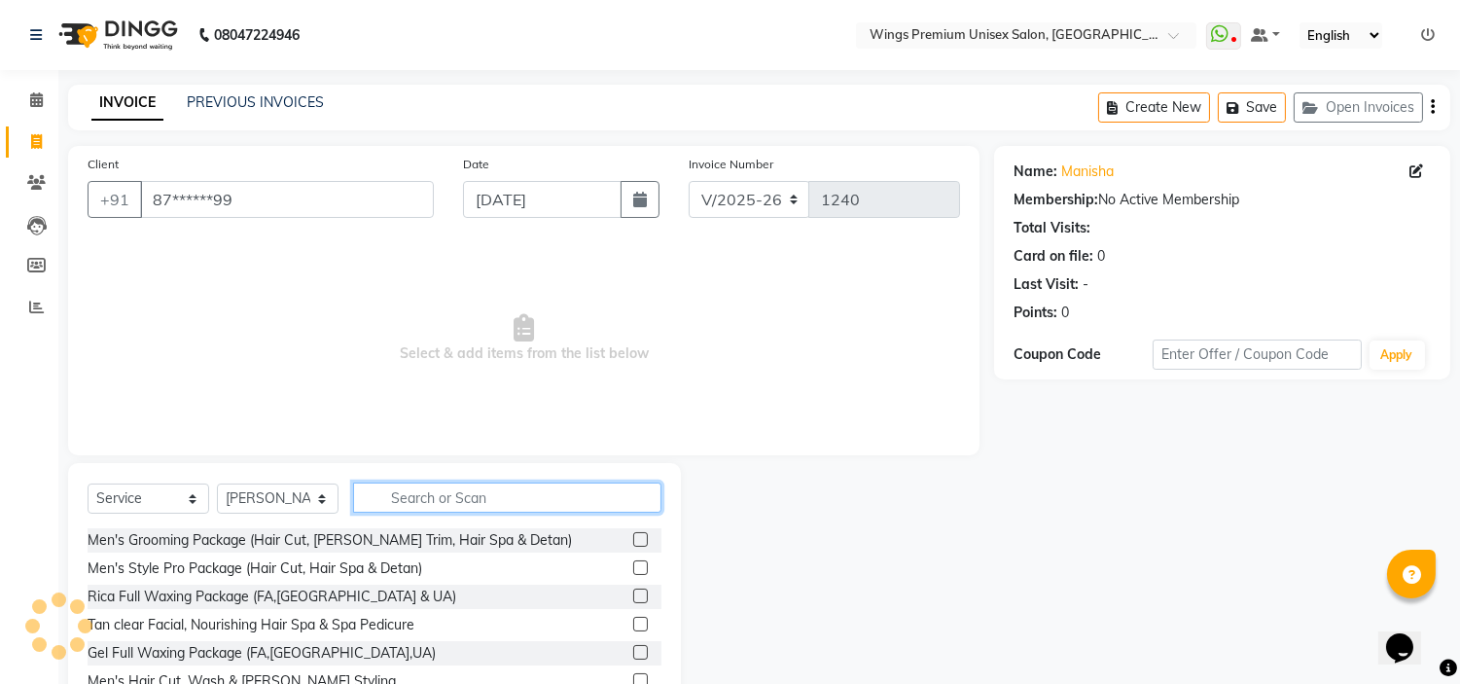
click at [421, 488] on input "text" at bounding box center [507, 497] width 308 height 30
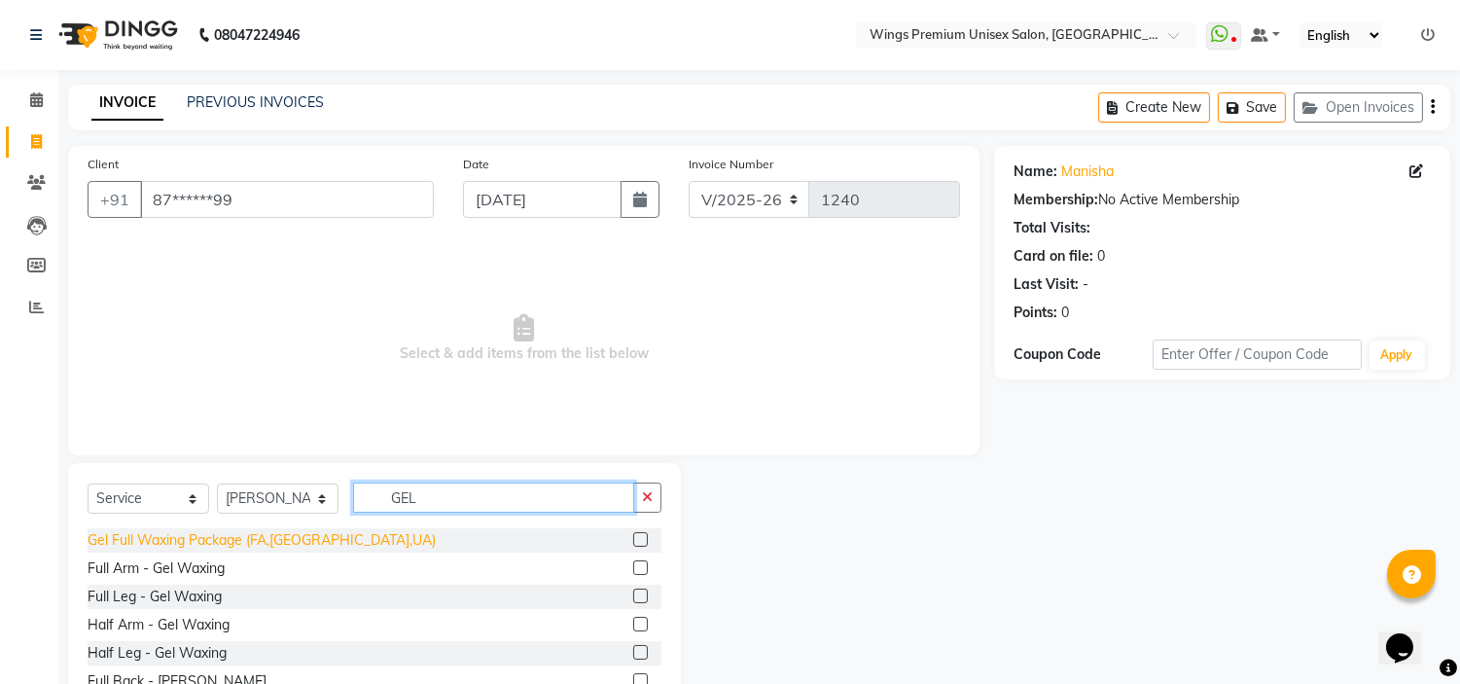
type input "GEL"
click at [288, 530] on div "Gel Full Waxing Package (FA,[GEOGRAPHIC_DATA],UA)" at bounding box center [262, 540] width 348 height 20
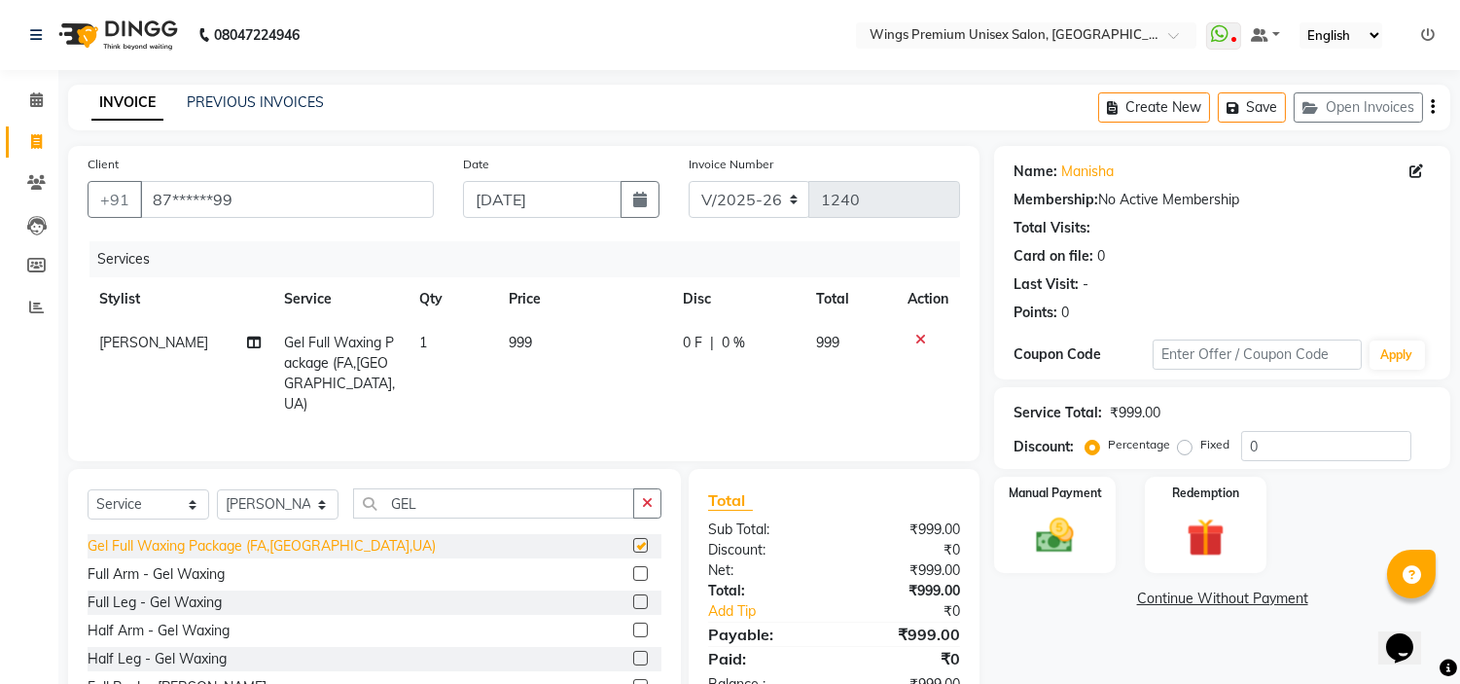
checkbox input "false"
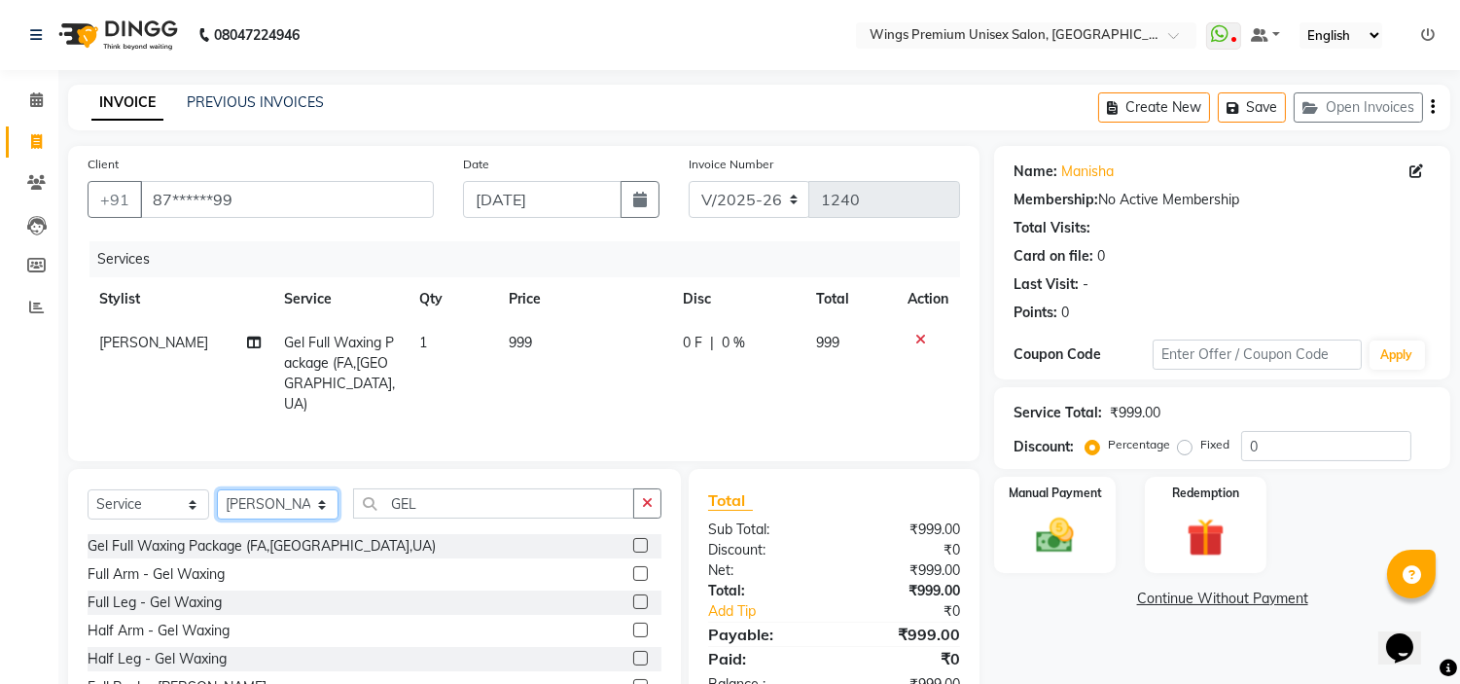
click at [313, 498] on select "Select Stylist [PERSON_NAME] [PERSON_NAME] Front Desk [PERSON_NAME] Shruti Pand…" at bounding box center [278, 504] width 122 height 30
select select "82124"
click at [217, 489] on select "Select Stylist [PERSON_NAME] [PERSON_NAME] Front Desk [PERSON_NAME] Shruti Pand…" at bounding box center [278, 504] width 122 height 30
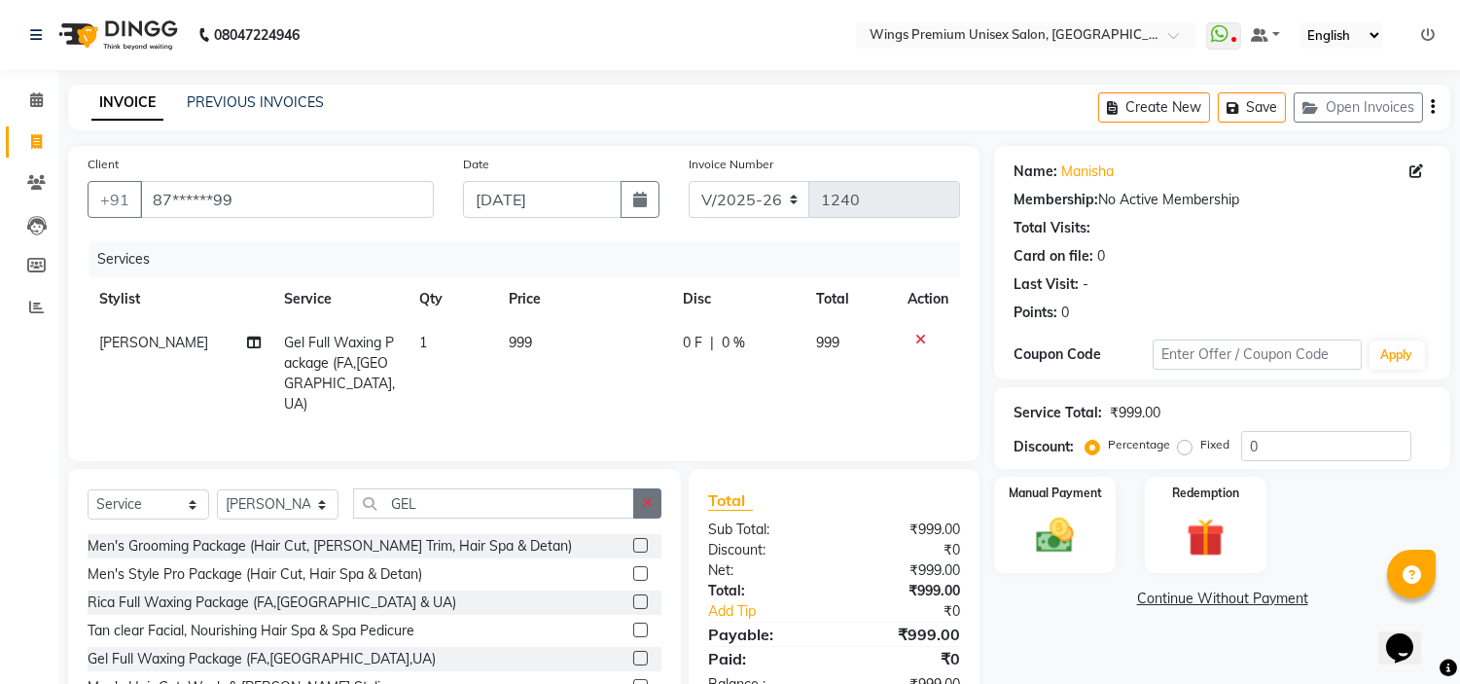
click at [639, 496] on button "button" at bounding box center [647, 503] width 28 height 30
